Goal: Task Accomplishment & Management: Use online tool/utility

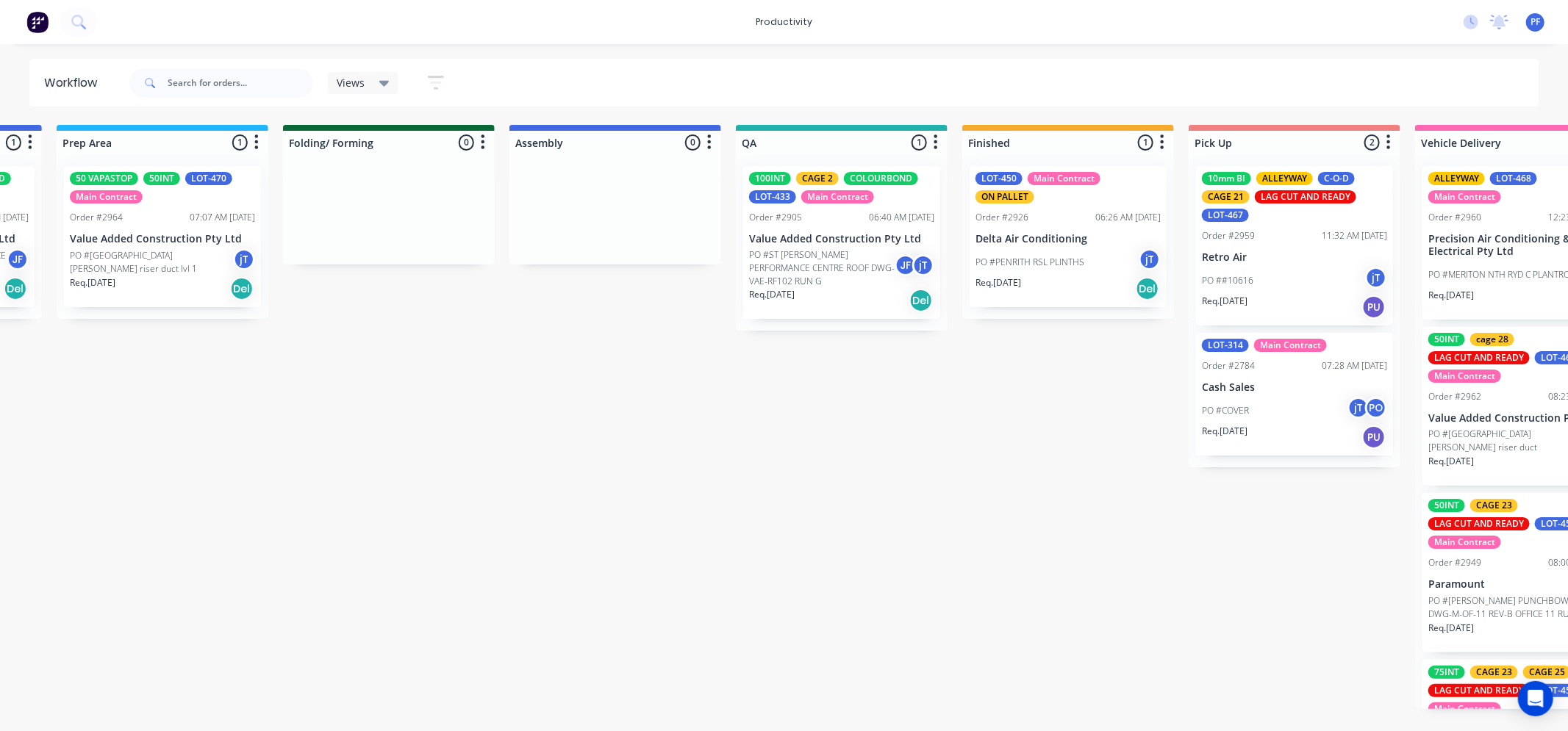
click at [792, 208] on div "100INT CAGE 2 COLOURBOND LOT-433 Main Contract Order #2905 06:40 AM [DATE] Valu…" at bounding box center [841, 242] width 197 height 153
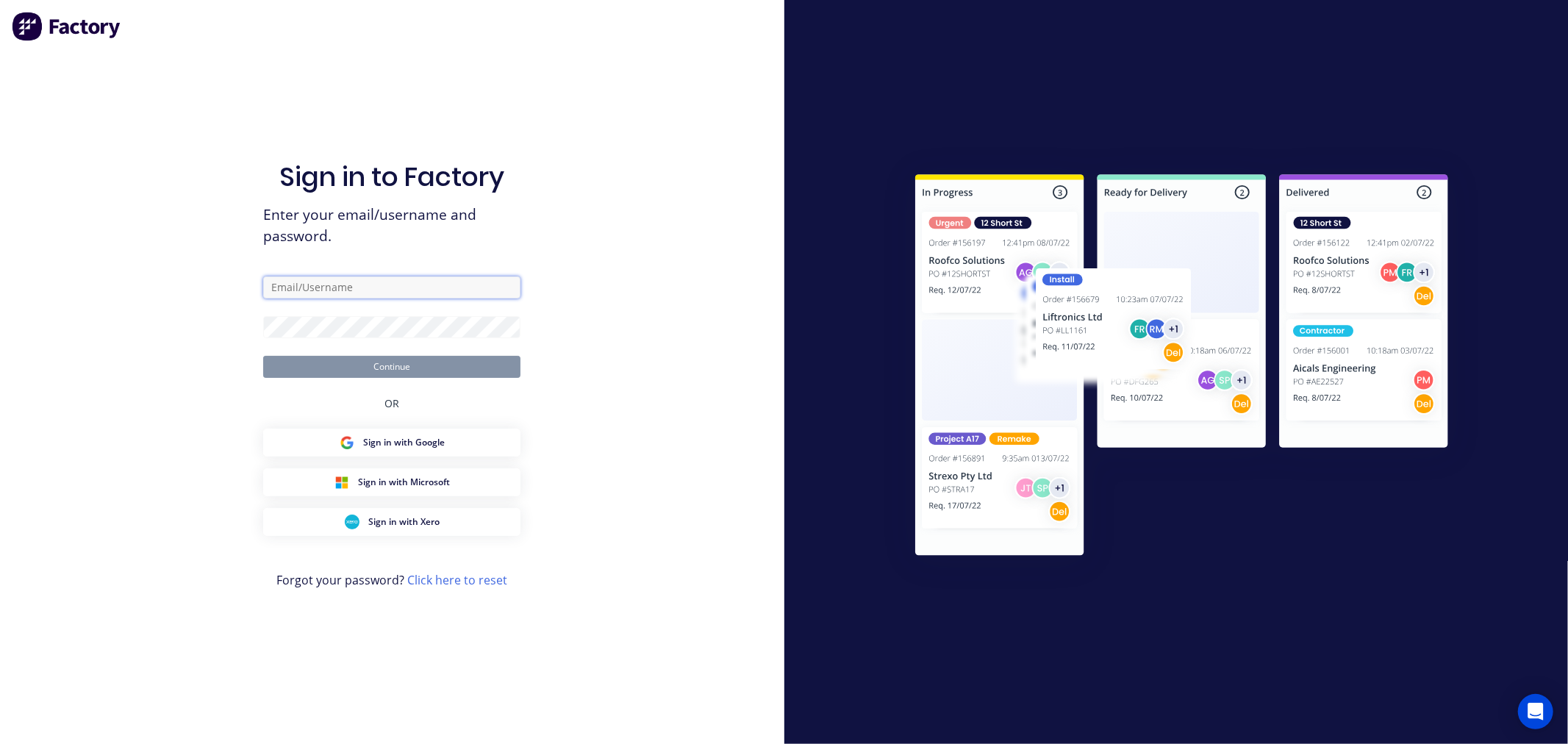
type input "[EMAIL_ADDRESS][DOMAIN_NAME]"
click at [493, 377] on button "Continue" at bounding box center [391, 367] width 257 height 22
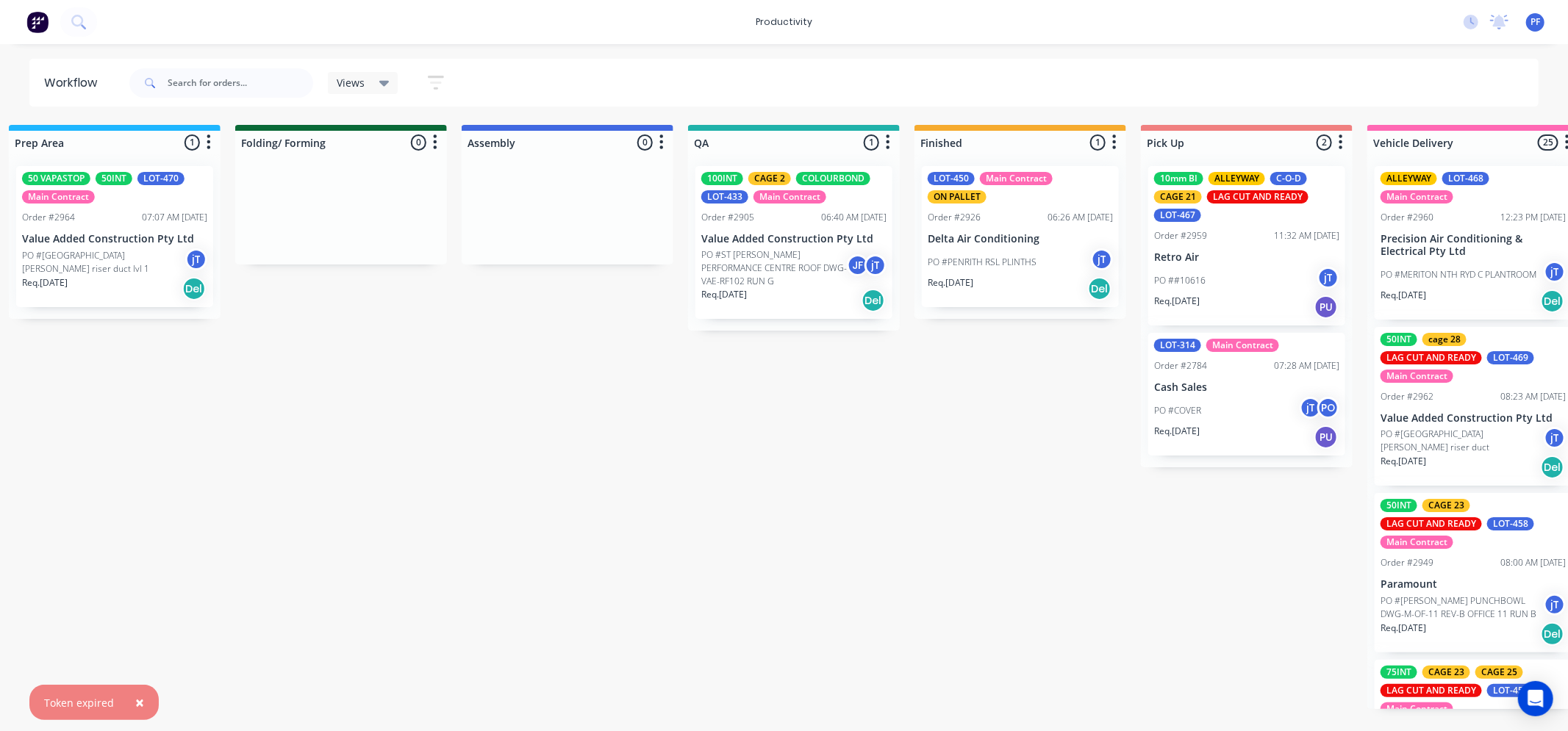
scroll to position [0, 708]
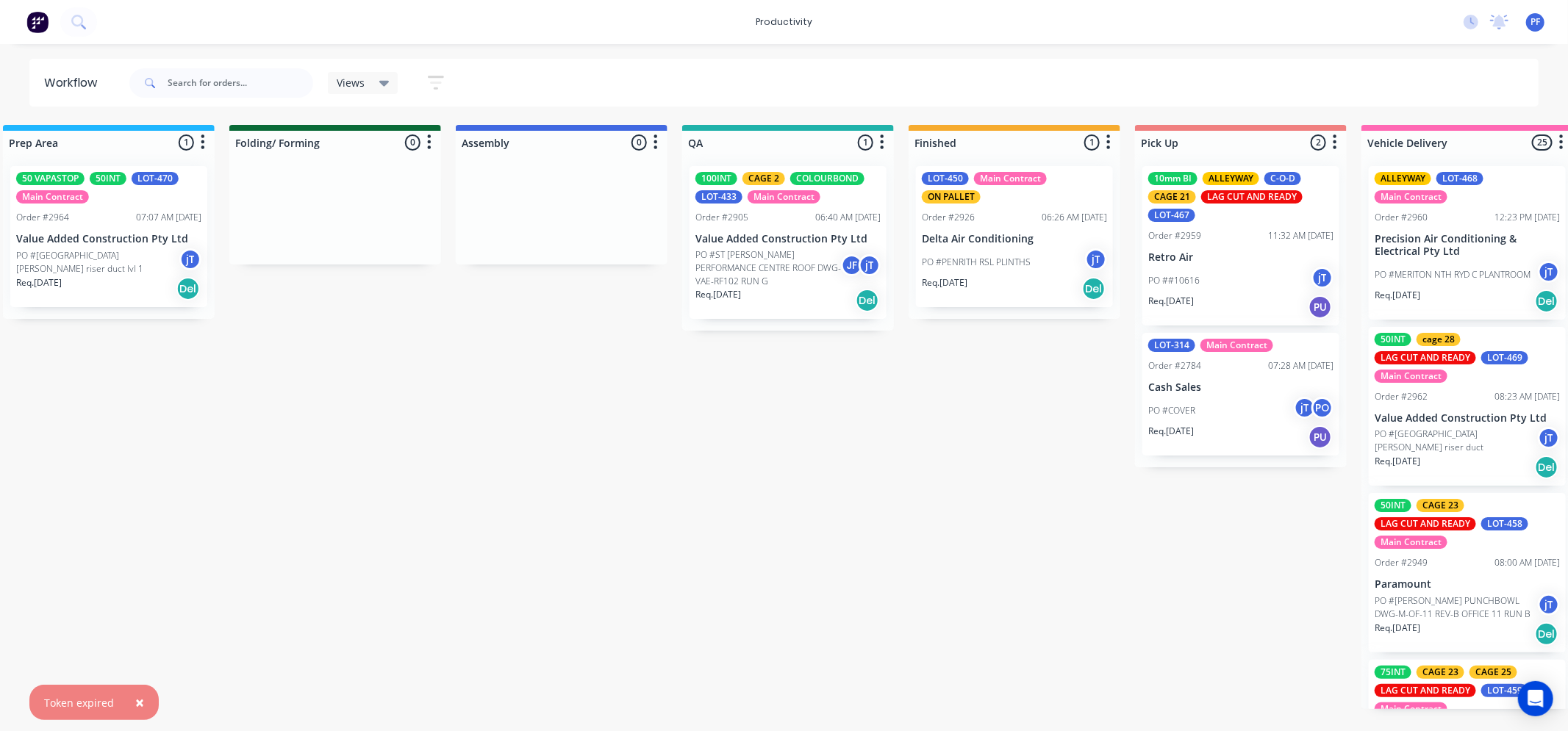
click at [846, 246] on div "100INT CAGE 2 COLOURBOND LOT-433 Main Contract Order #2905 06:40 AM [DATE] Valu…" at bounding box center [787, 242] width 197 height 153
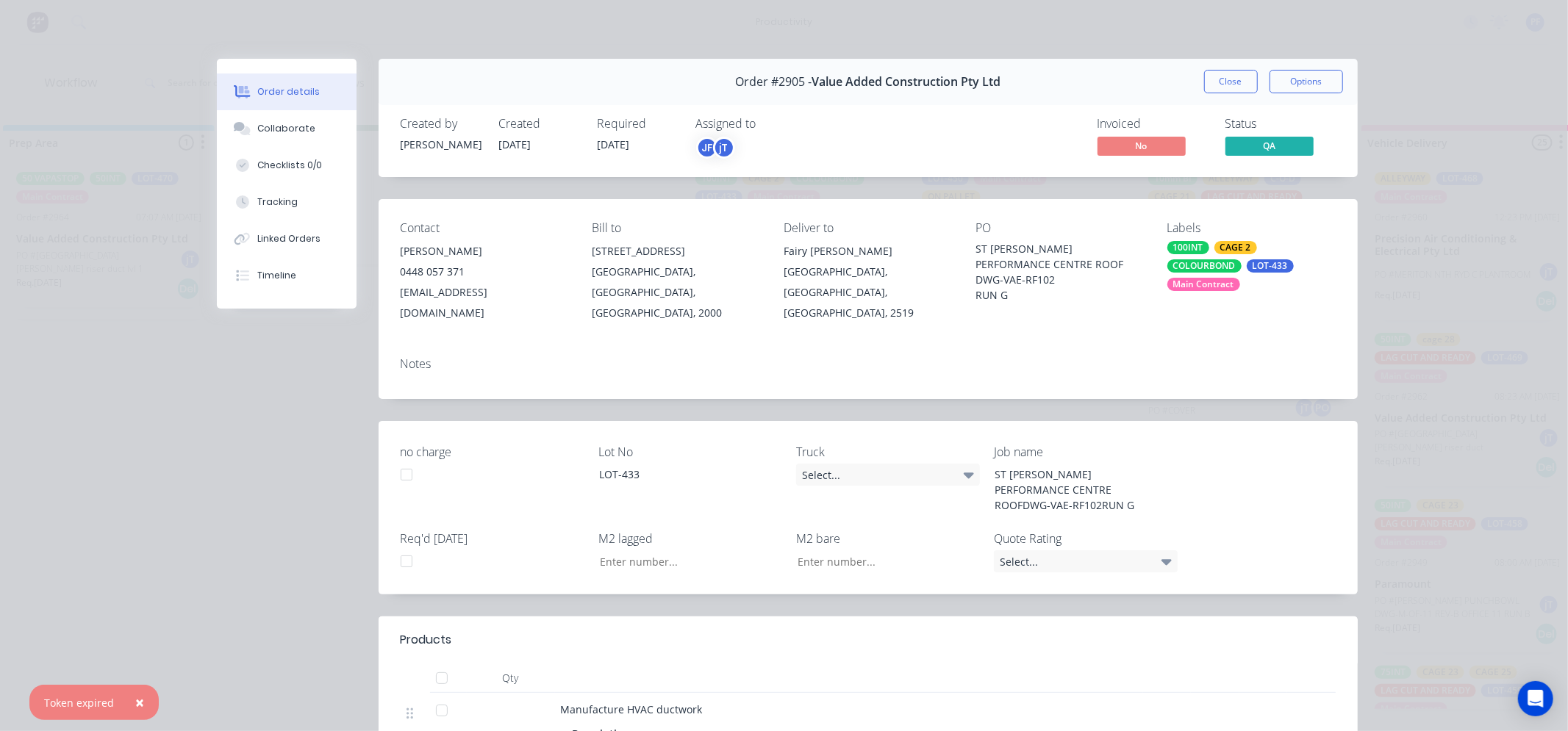
type input "37.27"
type input "1.73"
click at [1240, 278] on div "Main Contract" at bounding box center [1204, 285] width 73 height 13
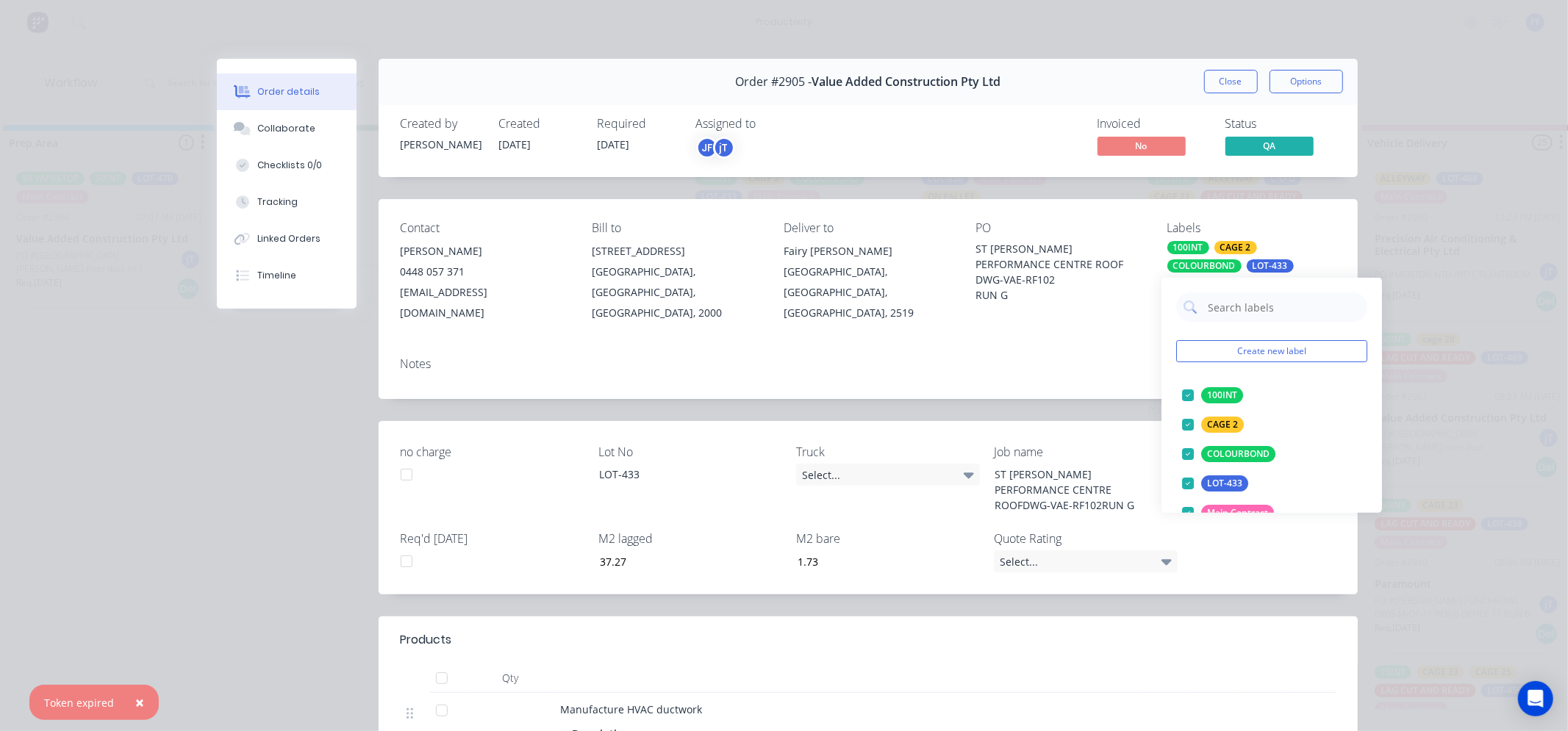
click at [1271, 310] on input "text" at bounding box center [1282, 306] width 153 height 29
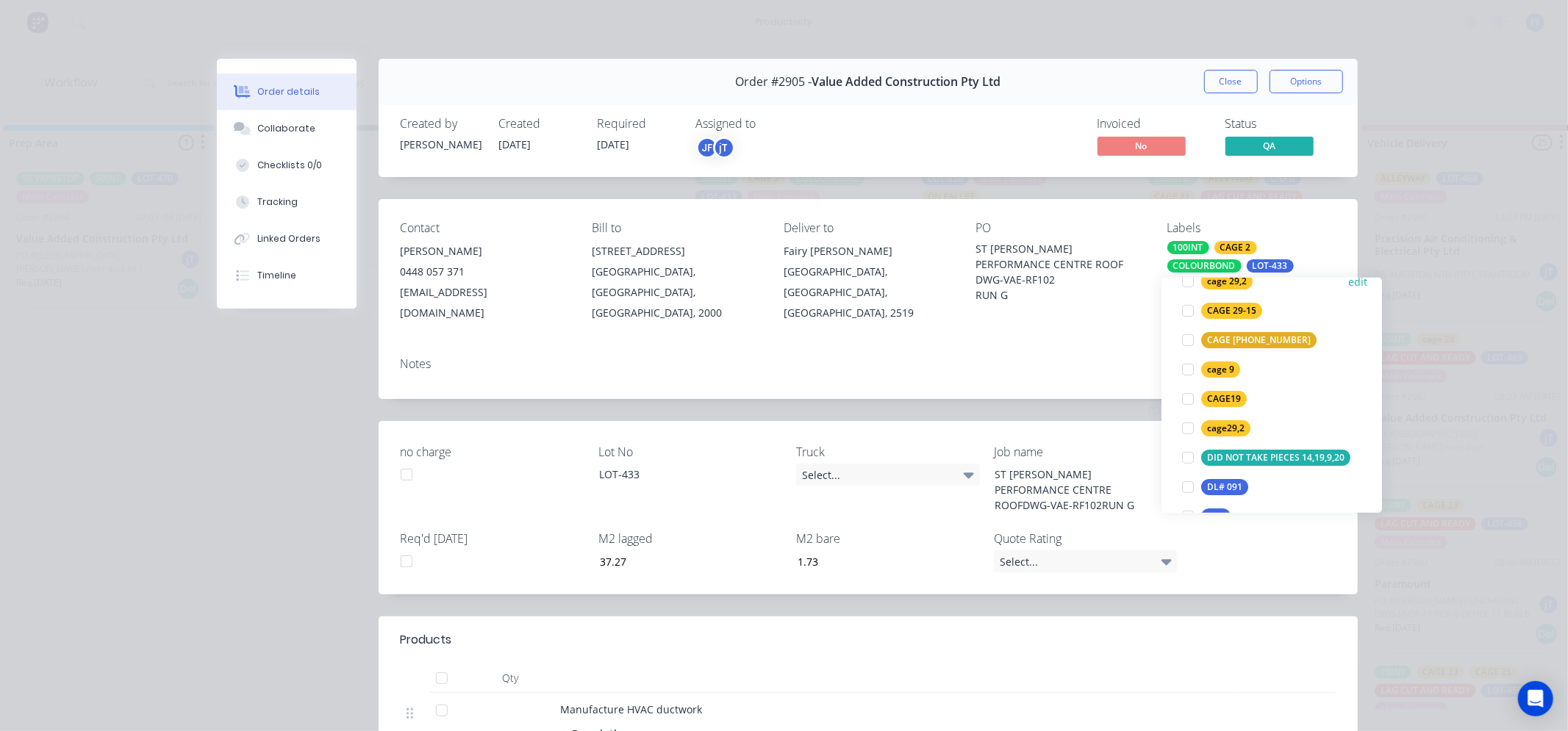
scroll to position [327, 0]
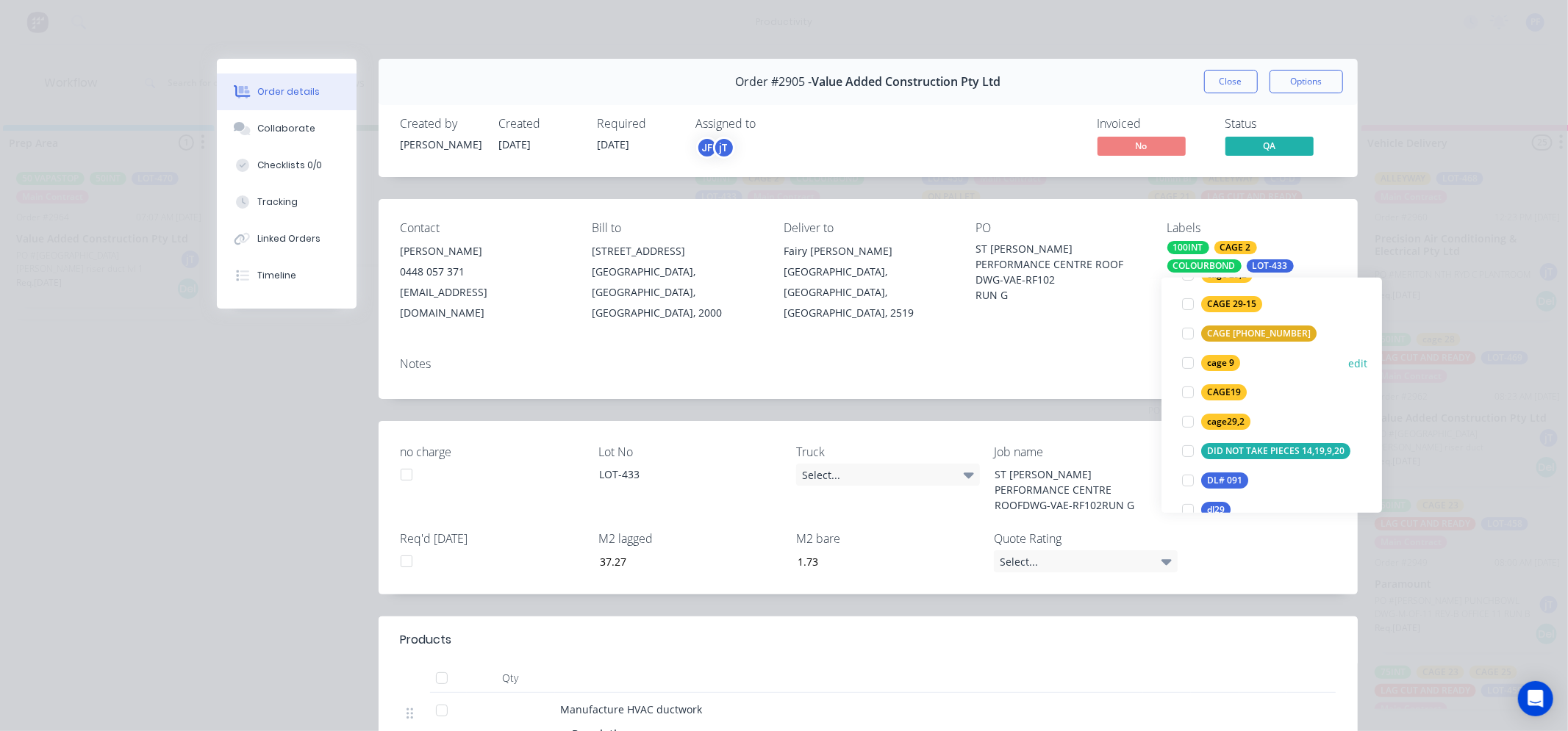
type input "9"
click at [1218, 361] on div "cage 9" at bounding box center [1220, 363] width 39 height 16
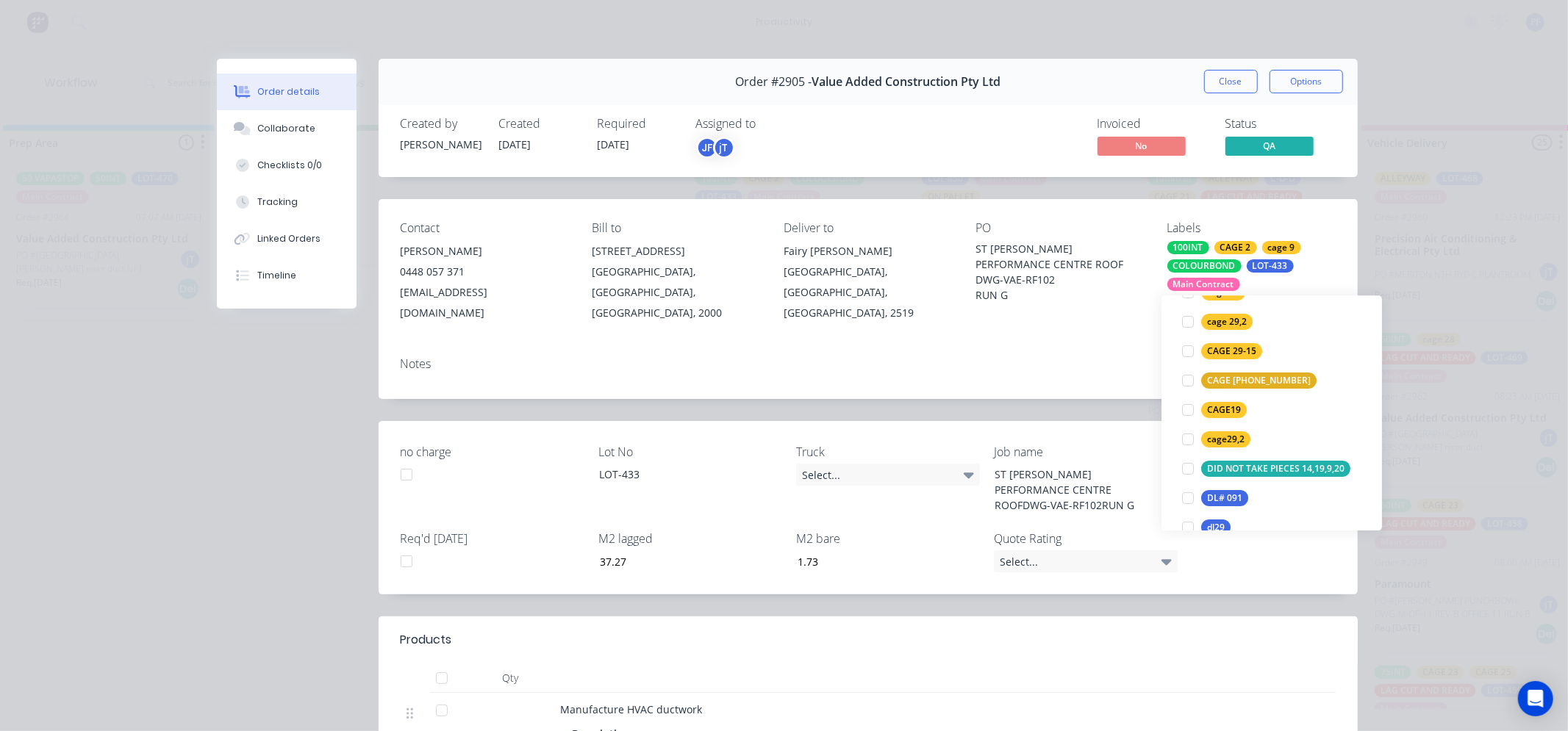
scroll to position [33, 0]
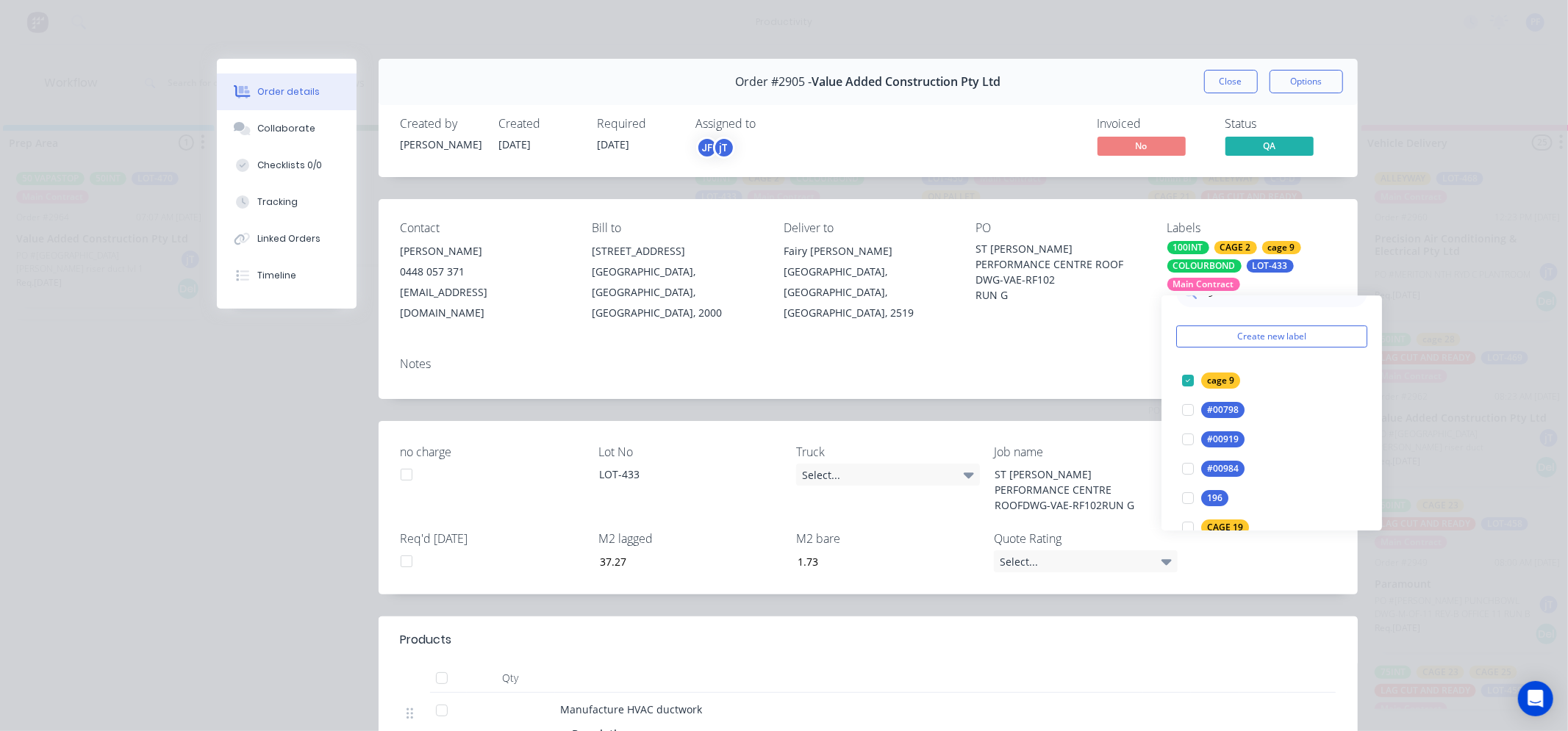
click at [1130, 320] on div "Contact [PERSON_NAME] 0448 057 371 [EMAIL_ADDRESS][DOMAIN_NAME] Bill to [STREET…" at bounding box center [868, 272] width 979 height 147
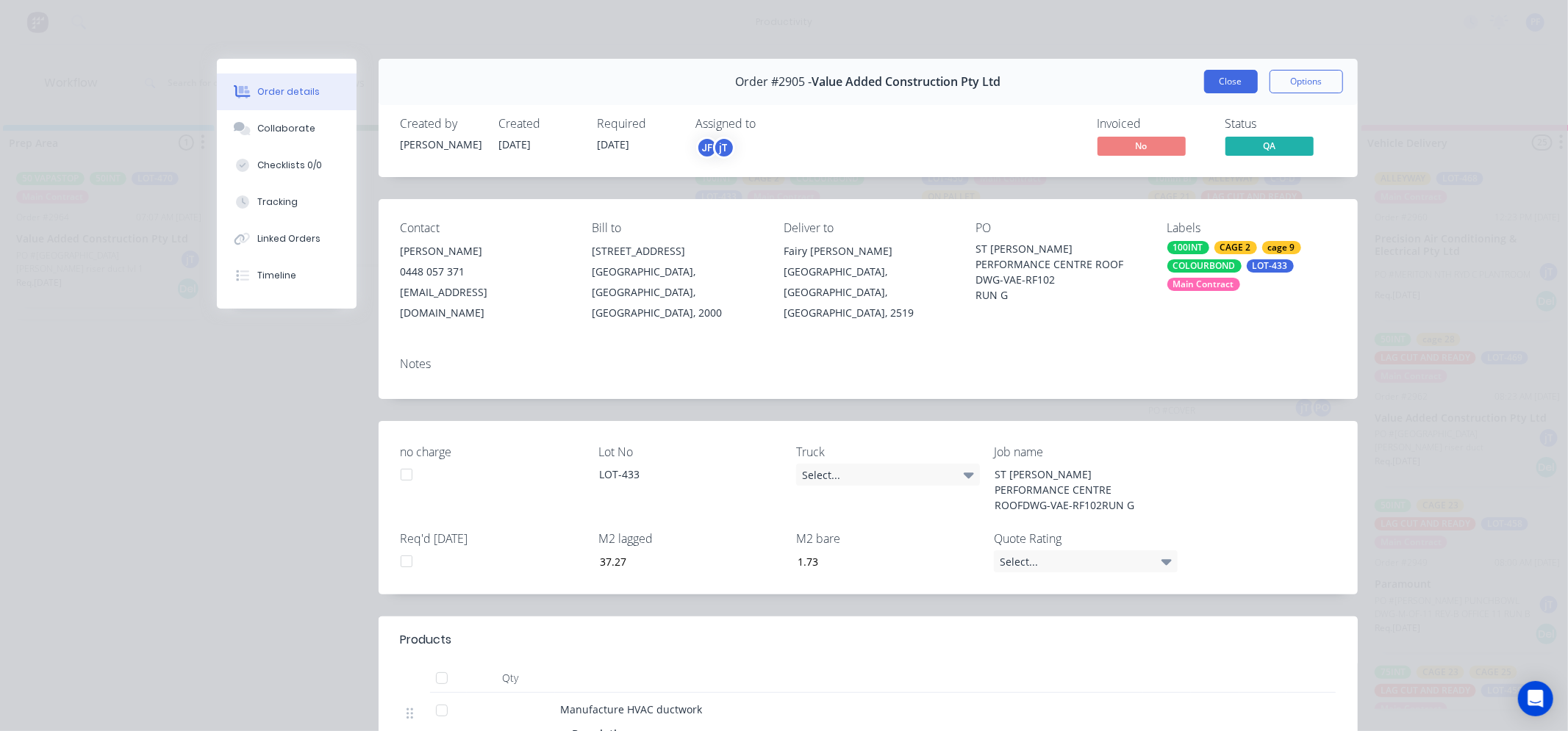
click at [1219, 71] on button "Close" at bounding box center [1231, 81] width 54 height 23
